Goal: Task Accomplishment & Management: Use online tool/utility

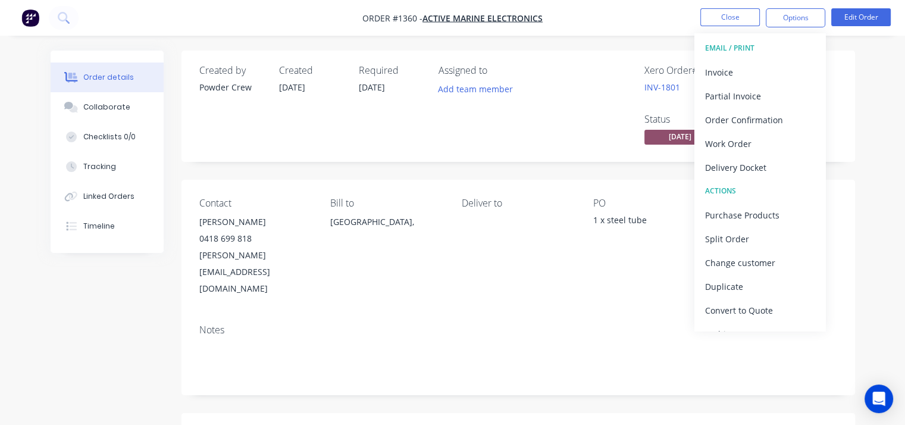
click at [347, 164] on div "Created by Powder Crew Created [DATE] Required [DATE] Assigned to Add team memb…" at bounding box center [517, 378] width 673 height 654
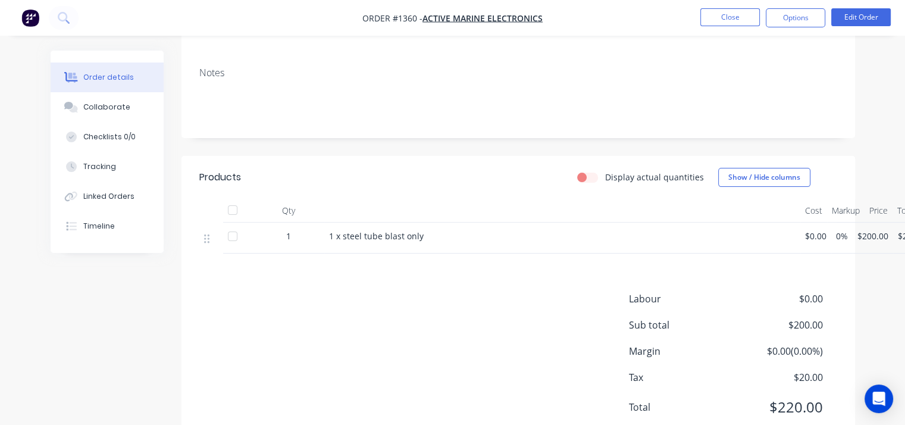
scroll to position [264, 0]
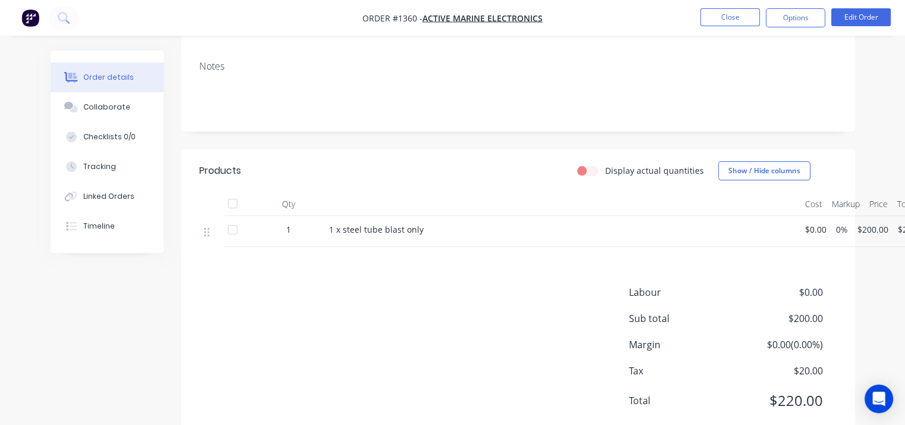
click at [408, 322] on div "Labour $0.00 Sub total $200.00 Margin $0.00 ( 0.00 %) Tax $20.00 Total $220.00" at bounding box center [518, 354] width 638 height 138
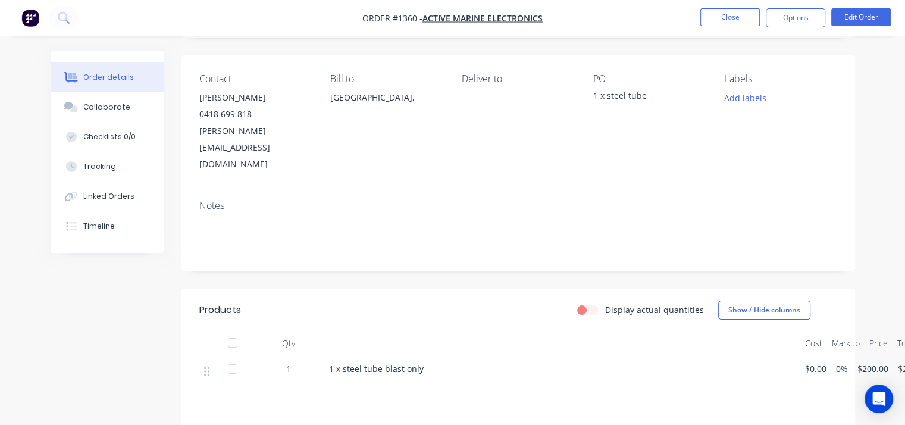
scroll to position [0, 0]
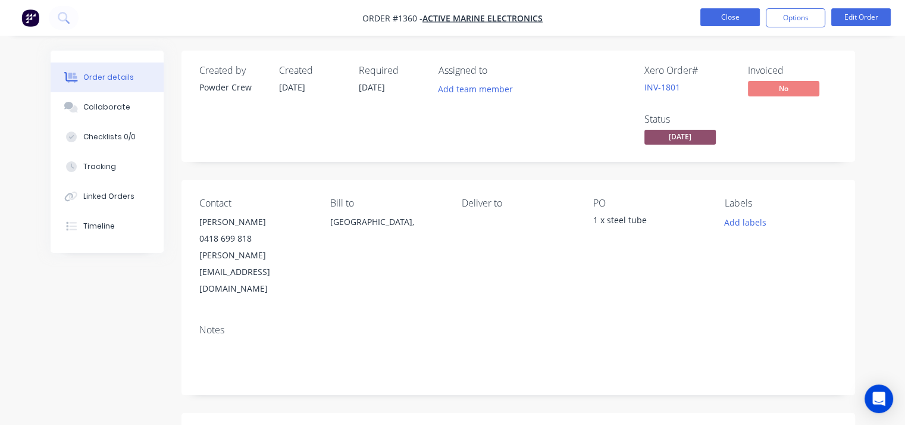
click at [742, 25] on button "Close" at bounding box center [729, 17] width 59 height 18
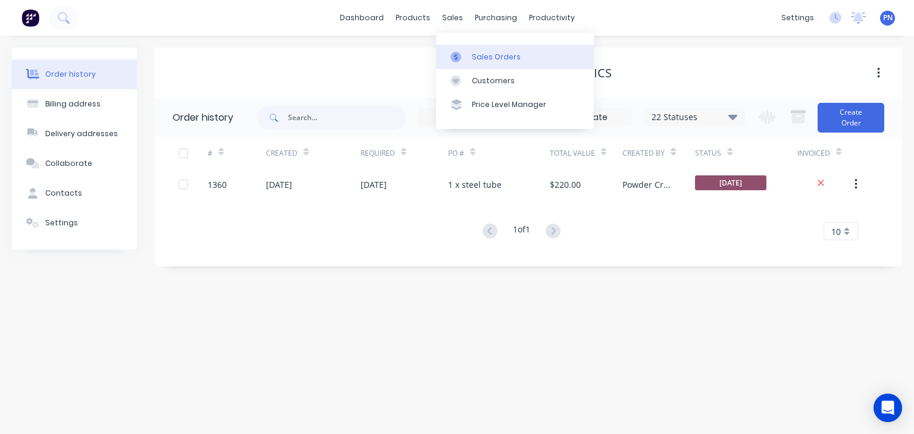
click at [475, 54] on div "Sales Orders" at bounding box center [496, 57] width 49 height 11
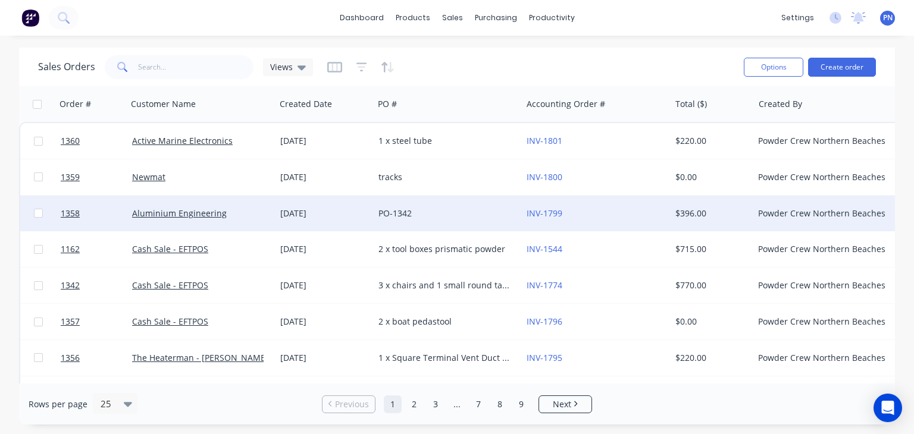
click at [237, 212] on div "Aluminium Engineering" at bounding box center [198, 214] width 132 height 12
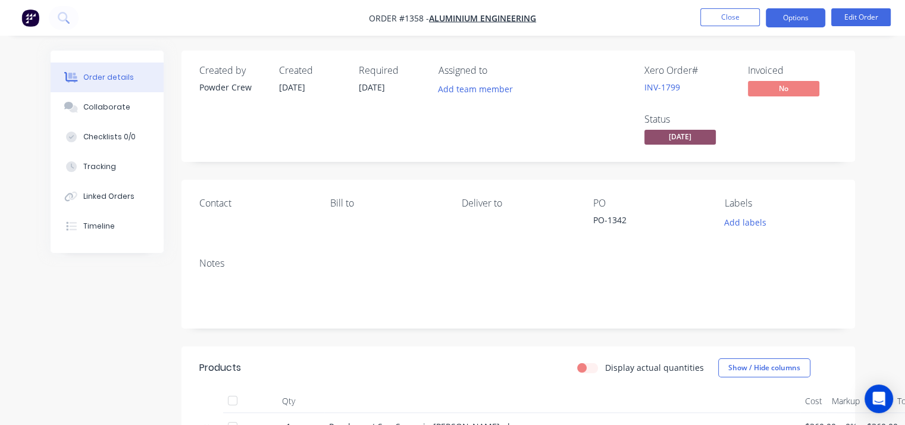
click at [788, 18] on button "Options" at bounding box center [795, 17] width 59 height 19
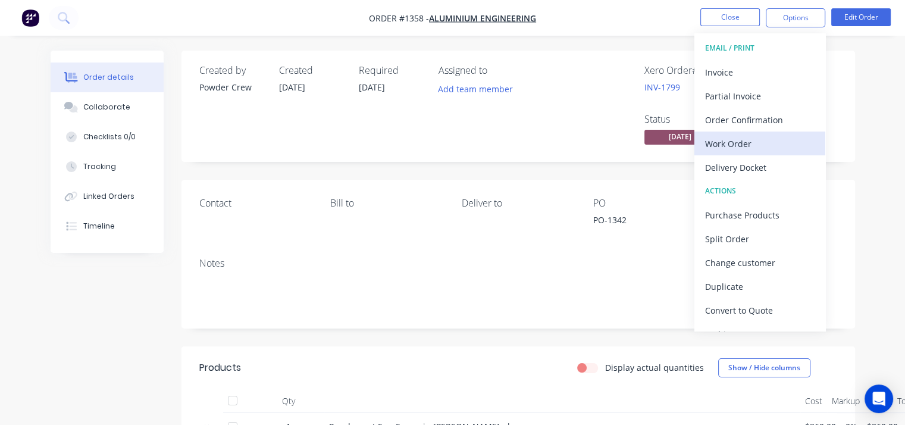
click at [769, 140] on div "Work Order" at bounding box center [759, 143] width 109 height 17
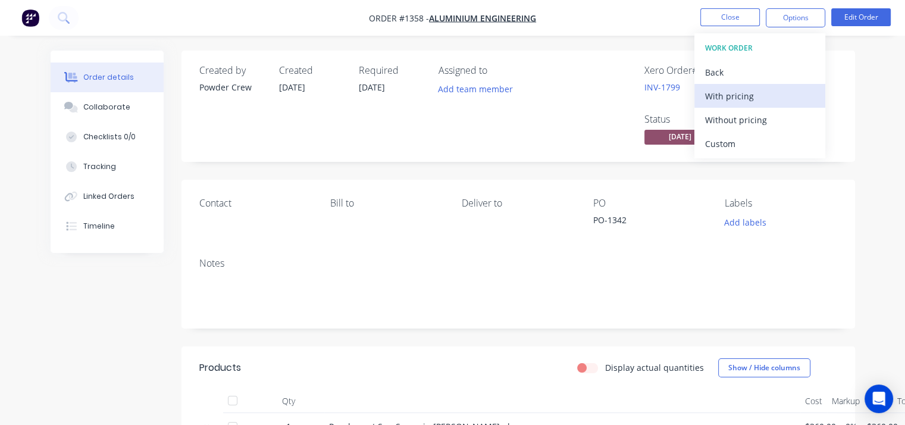
click at [751, 101] on div "With pricing" at bounding box center [759, 95] width 109 height 17
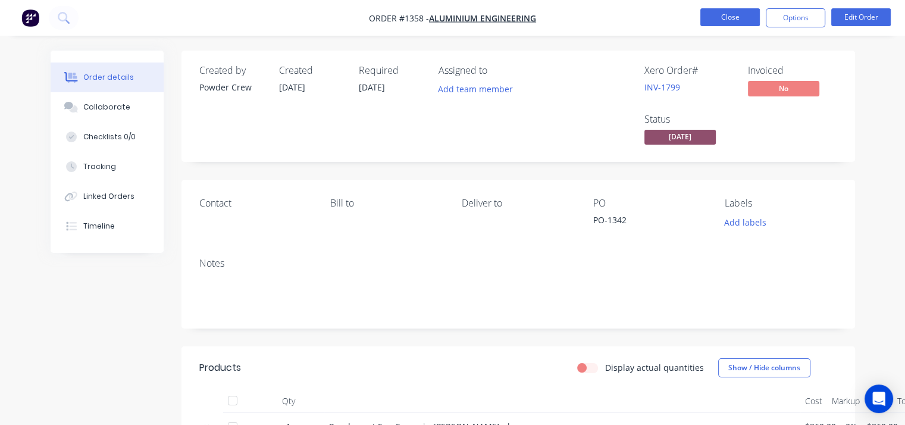
click at [733, 15] on button "Close" at bounding box center [729, 17] width 59 height 18
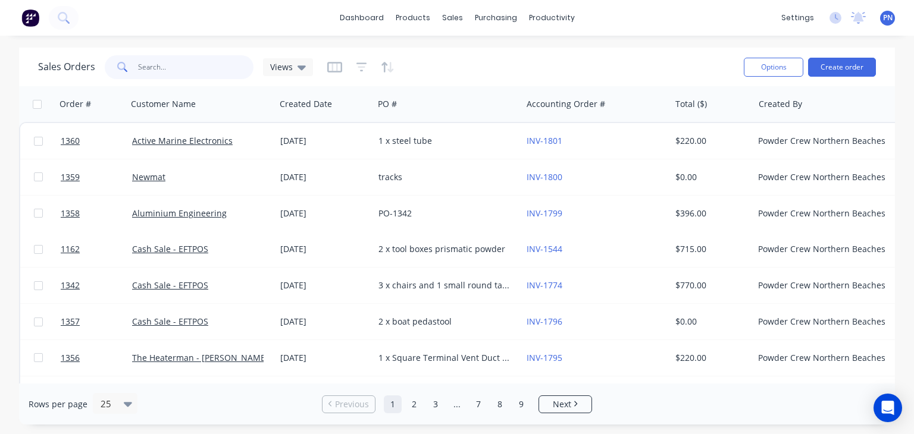
click at [234, 68] on input "text" at bounding box center [196, 67] width 116 height 24
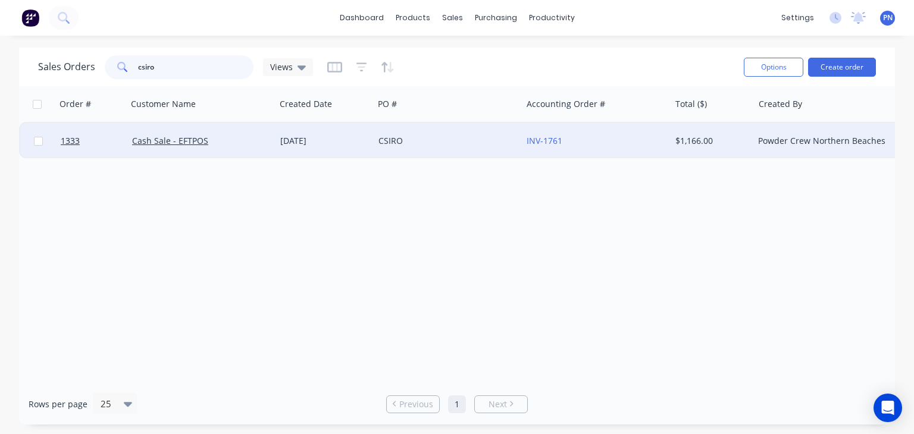
type input "csiro"
click at [426, 143] on div "CSIRO" at bounding box center [444, 141] width 132 height 12
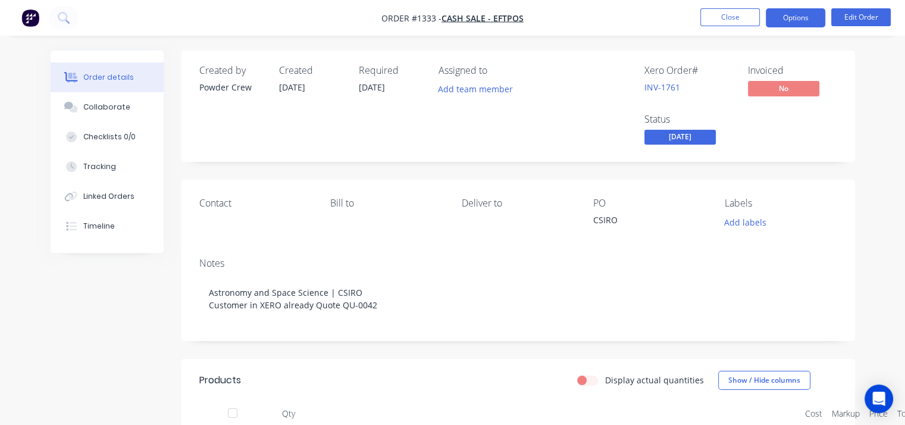
click at [791, 20] on button "Options" at bounding box center [795, 17] width 59 height 19
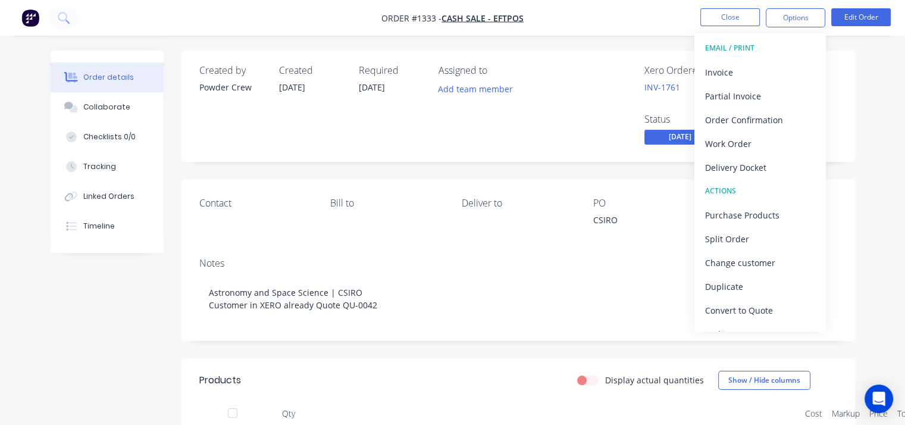
click at [533, 266] on div "Notes" at bounding box center [518, 263] width 638 height 11
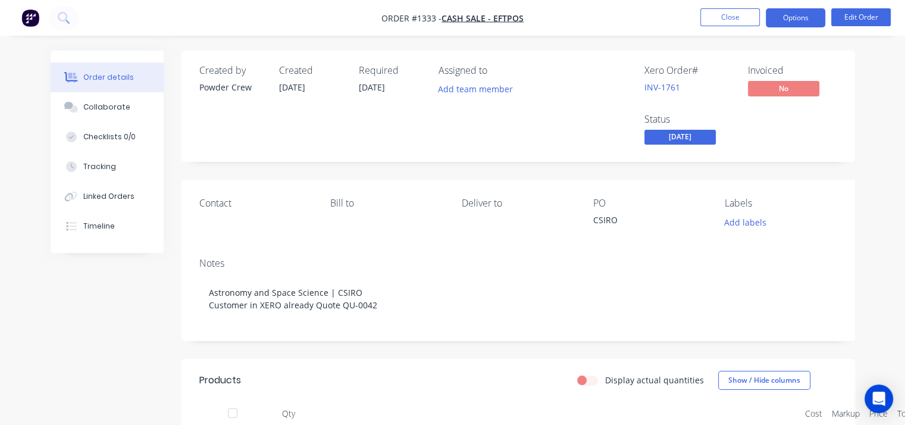
click at [783, 19] on button "Options" at bounding box center [795, 17] width 59 height 19
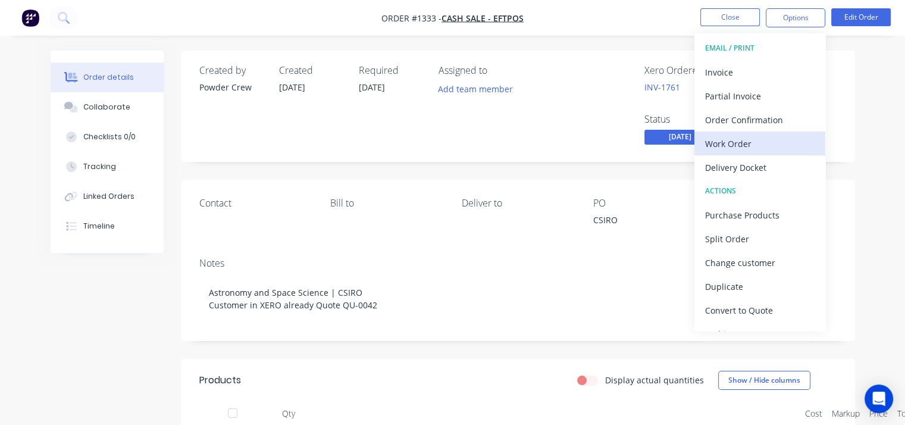
click at [756, 136] on div "Work Order" at bounding box center [759, 143] width 109 height 17
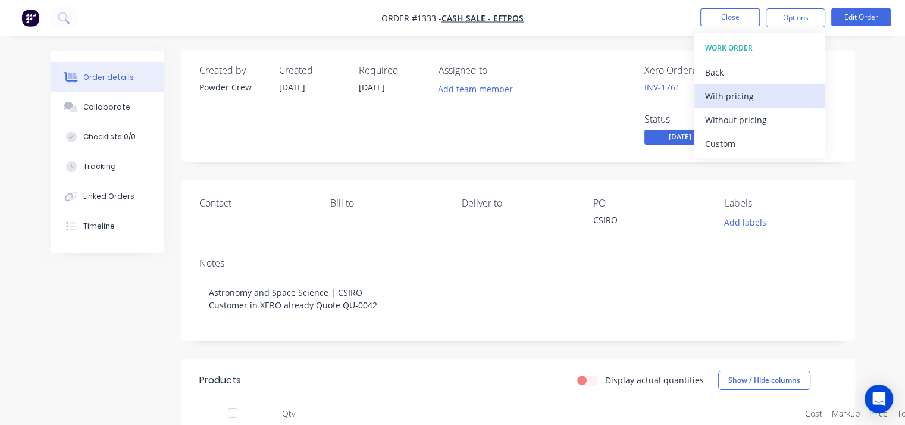
click at [748, 97] on div "With pricing" at bounding box center [759, 95] width 109 height 17
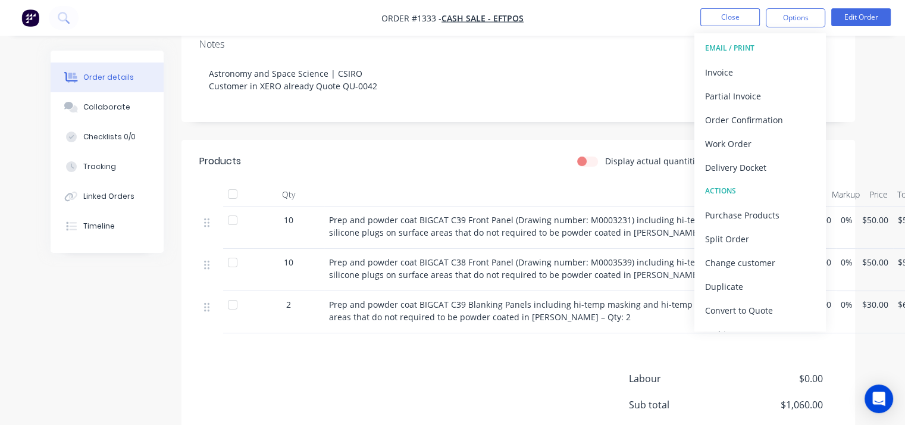
scroll to position [238, 0]
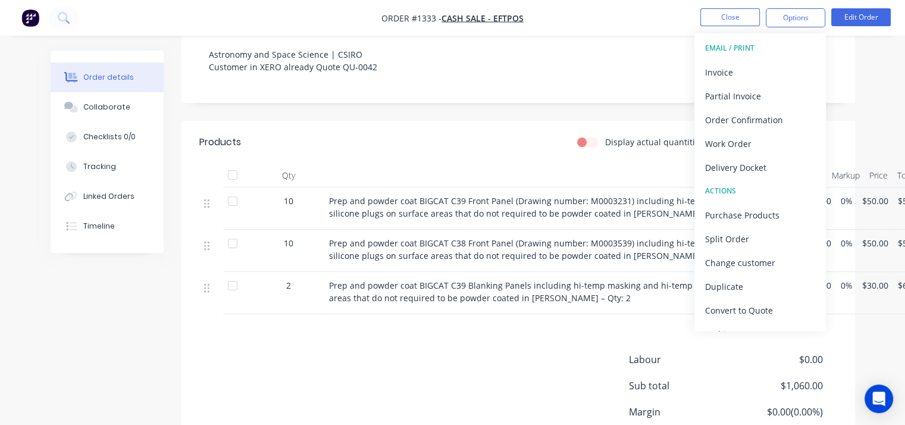
click at [432, 340] on div "Products Display actual quantities Show / Hide columns Qty Cost Markup Price To…" at bounding box center [517, 314] width 673 height 387
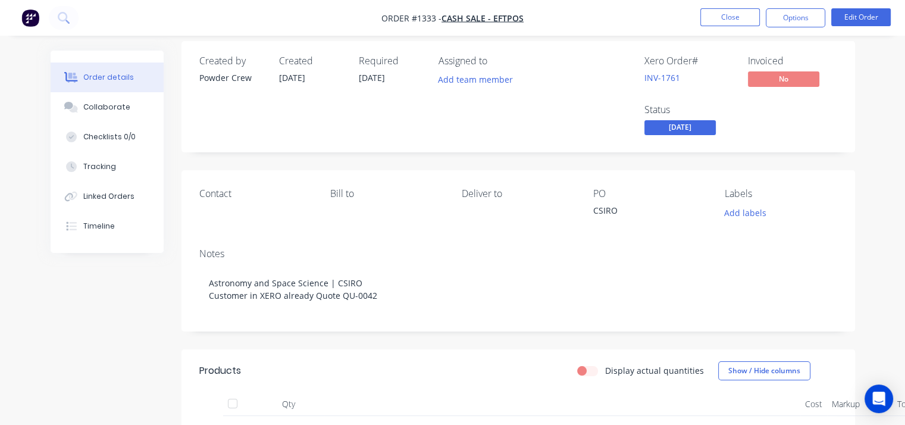
scroll to position [0, 0]
